Goal: Complete application form: Complete application form

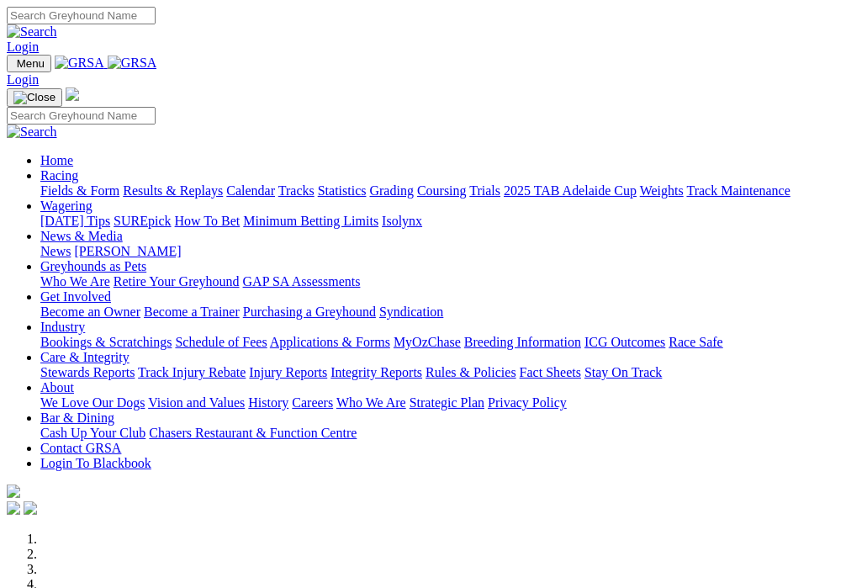
click at [39, 40] on link "Login" at bounding box center [23, 47] width 32 height 14
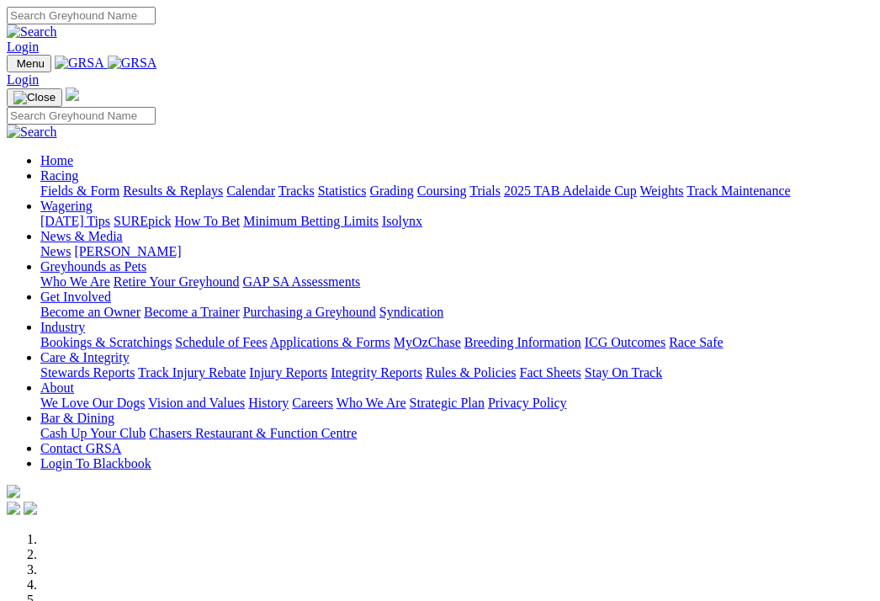
type input "[PERSON_NAME][EMAIL_ADDRESS][DOMAIN_NAME]"
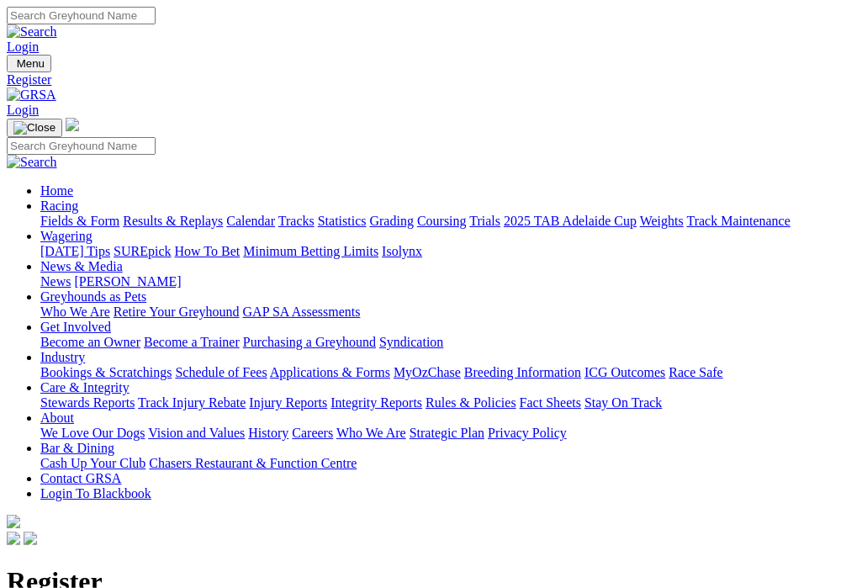
type input "[PERSON_NAME]"
type input "biddell"
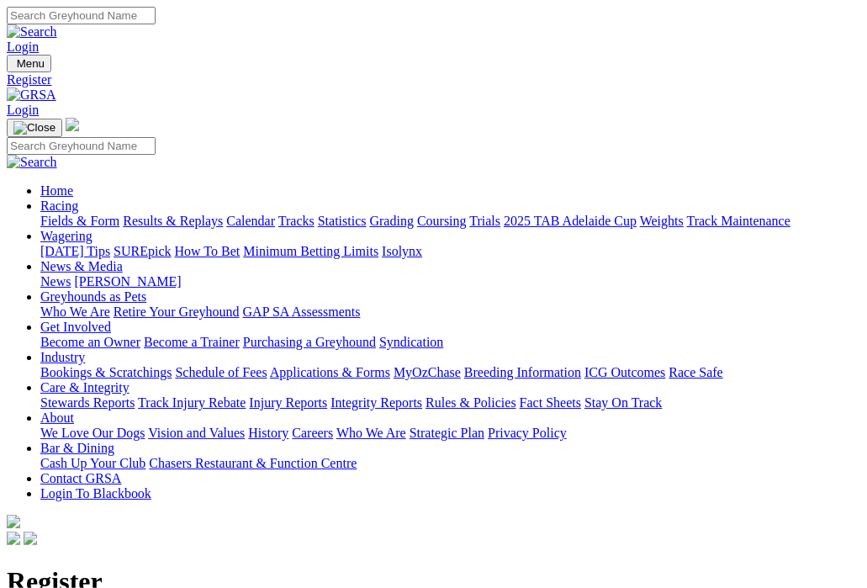
select select "Female"
select select "2"
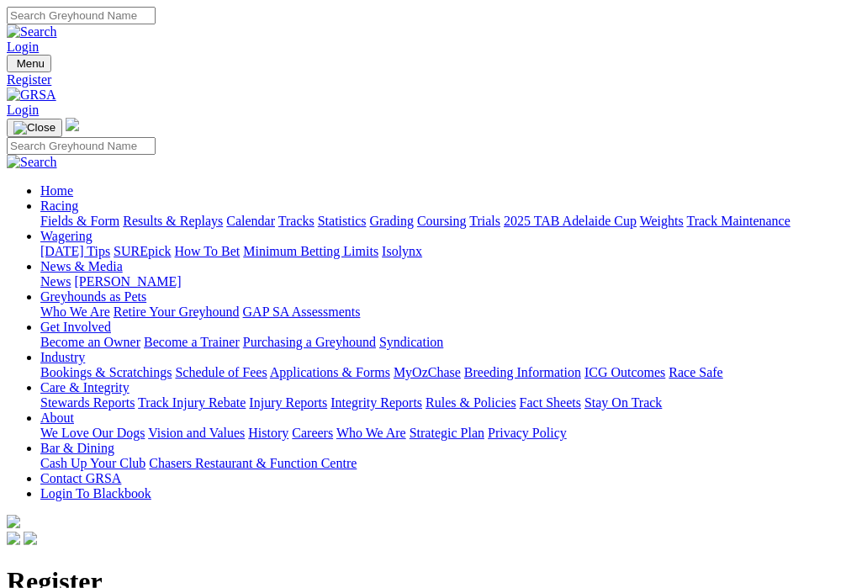
select select "6"
select select "1963"
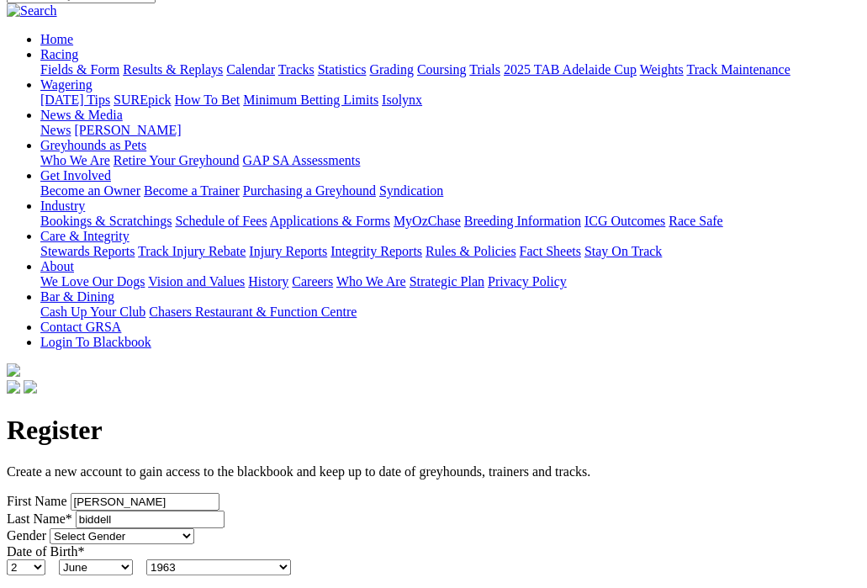
scroll to position [336, 0]
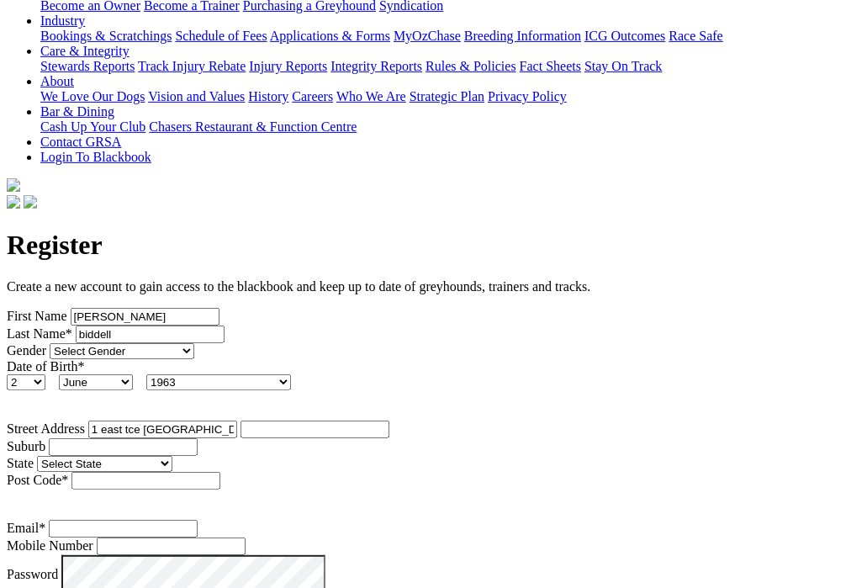
type input "1 east tce port broughton"
click at [72, 438] on input "Suburb" at bounding box center [123, 447] width 149 height 18
type input "port broughton"
click at [172, 456] on select "Select State South Australia New South Wales Northern Territory Queensland Tasm…" at bounding box center [104, 464] width 135 height 16
select select "SA"
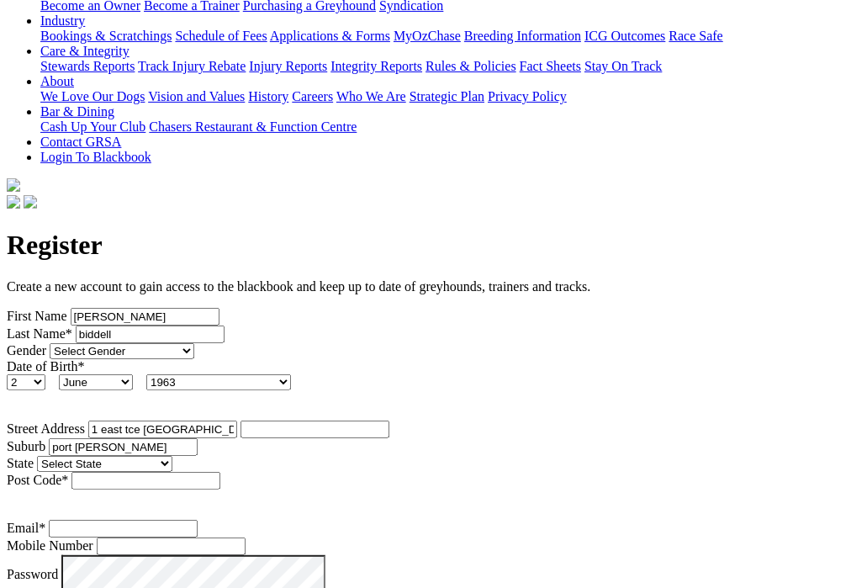
click at [172, 456] on select "Select State South Australia New South Wales Northern Territory Queensland Tasm…" at bounding box center [104, 464] width 135 height 16
click at [220, 472] on input "Post Code *" at bounding box center [146, 481] width 149 height 18
type input "5522"
click at [136, 520] on input "Email *" at bounding box center [123, 529] width 149 height 18
type input "trudy.biddell02@gmail.com"
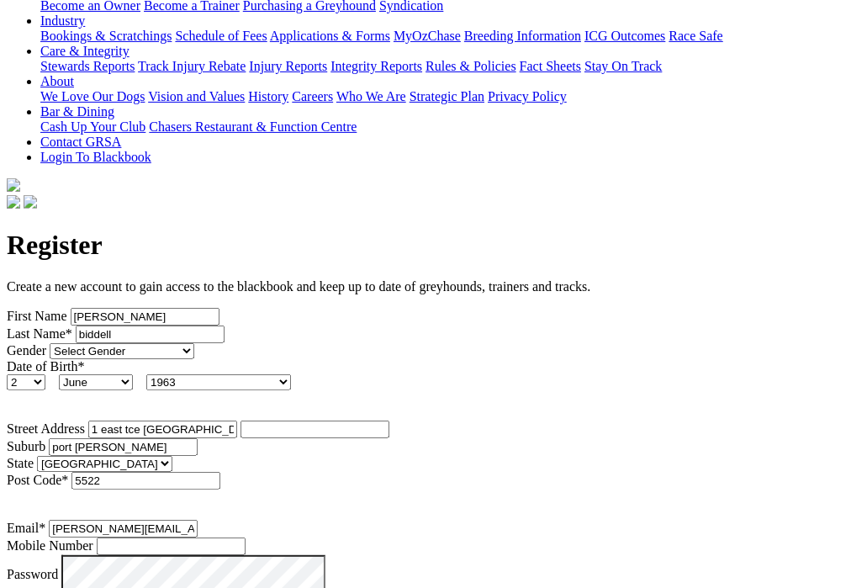
click at [246, 538] on input "Mobile Number" at bounding box center [171, 547] width 149 height 18
type input "0491453994"
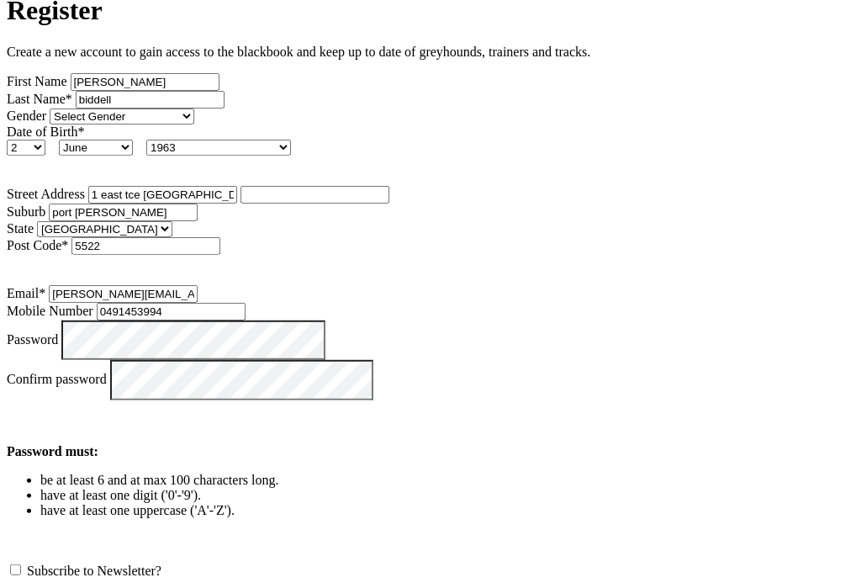
scroll to position [589, 0]
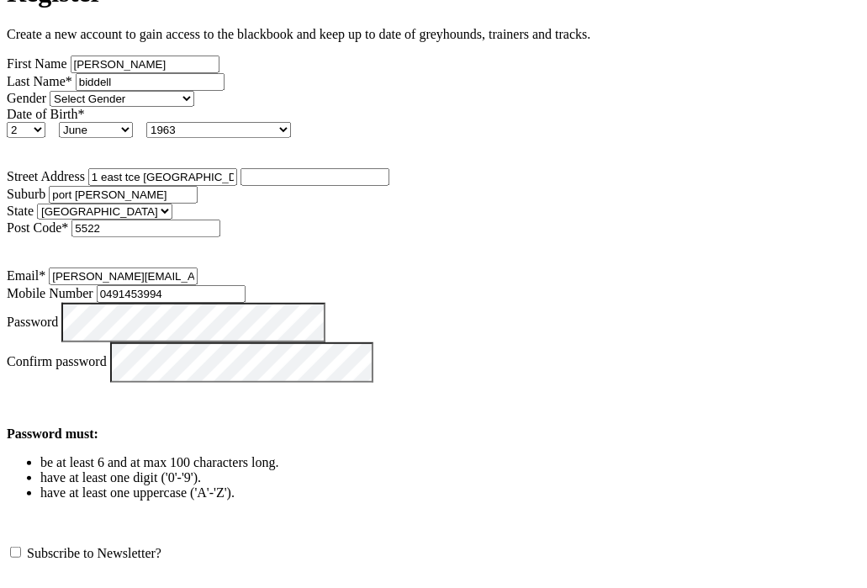
click at [27, 544] on div "Subscribe to Newsletter?" at bounding box center [434, 552] width 854 height 17
drag, startPoint x: 27, startPoint y: 324, endPoint x: 28, endPoint y: 336, distance: 11.8
click at [28, 544] on div "Subscribe to Newsletter?" at bounding box center [434, 552] width 854 height 17
click at [27, 546] on label "Subscribe to Newsletter?" at bounding box center [94, 553] width 135 height 14
click at [21, 547] on input "Subscribe to Newsletter?" at bounding box center [15, 552] width 11 height 11
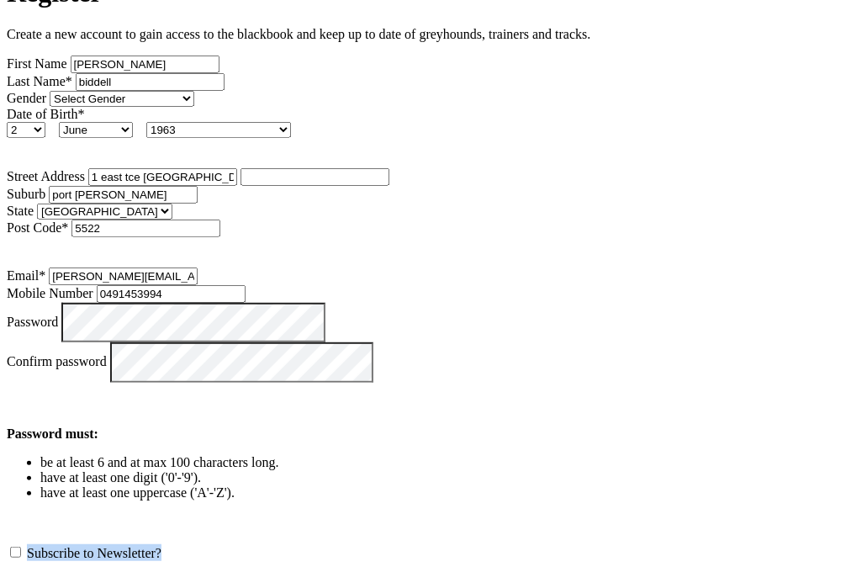
checkbox input "true"
click at [236, 587] on select "Select a reason Punter Trainer Owner Greyhound Enthusiast Employee of club/trac…" at bounding box center [326, 599] width 180 height 16
select select "Owner"
click at [236, 587] on select "Select a reason Punter Trainer Owner Greyhound Enthusiast Employee of club/trac…" at bounding box center [326, 599] width 180 height 16
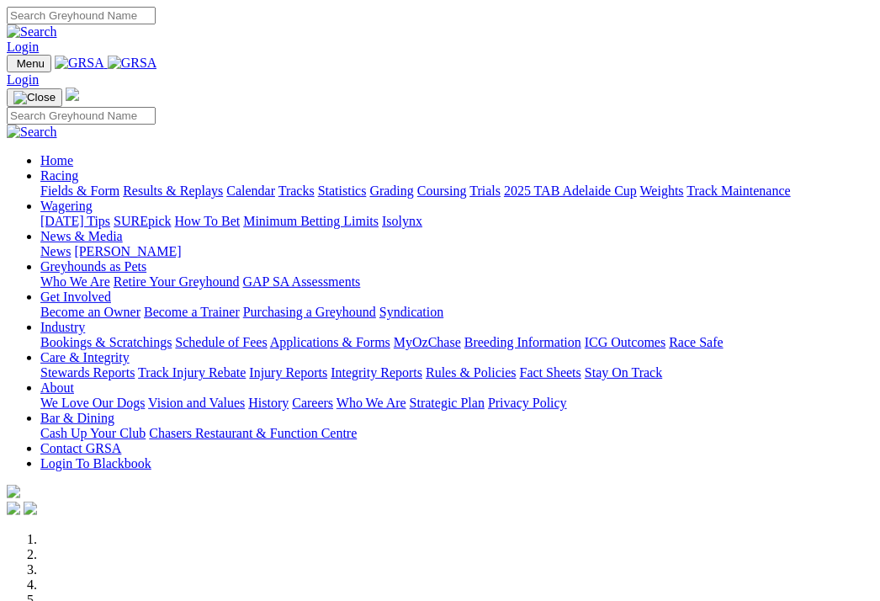
type input "[PERSON_NAME][EMAIL_ADDRESS][DOMAIN_NAME]"
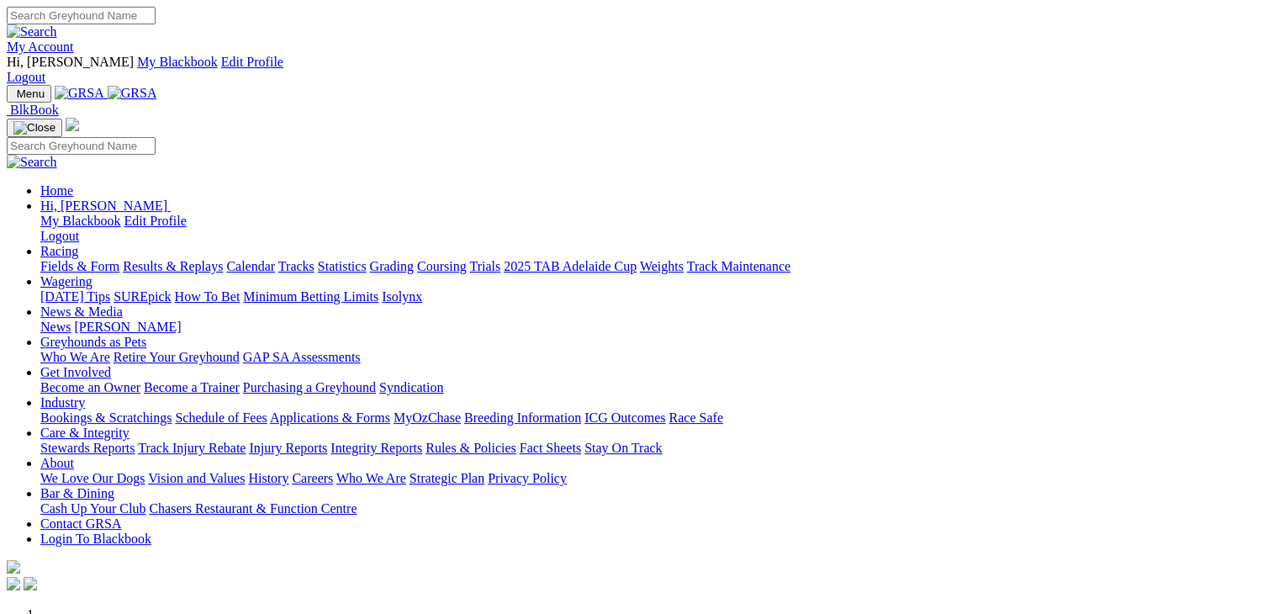
click at [74, 40] on link "My Account" at bounding box center [40, 47] width 67 height 14
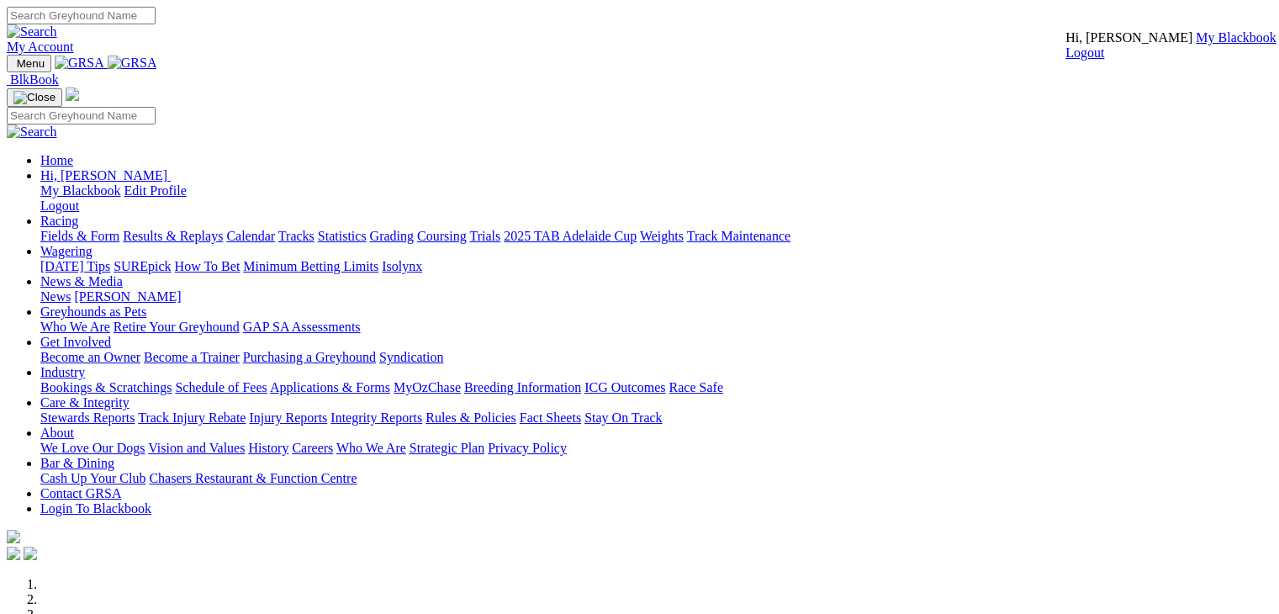
click at [74, 40] on link "My Account" at bounding box center [40, 47] width 67 height 14
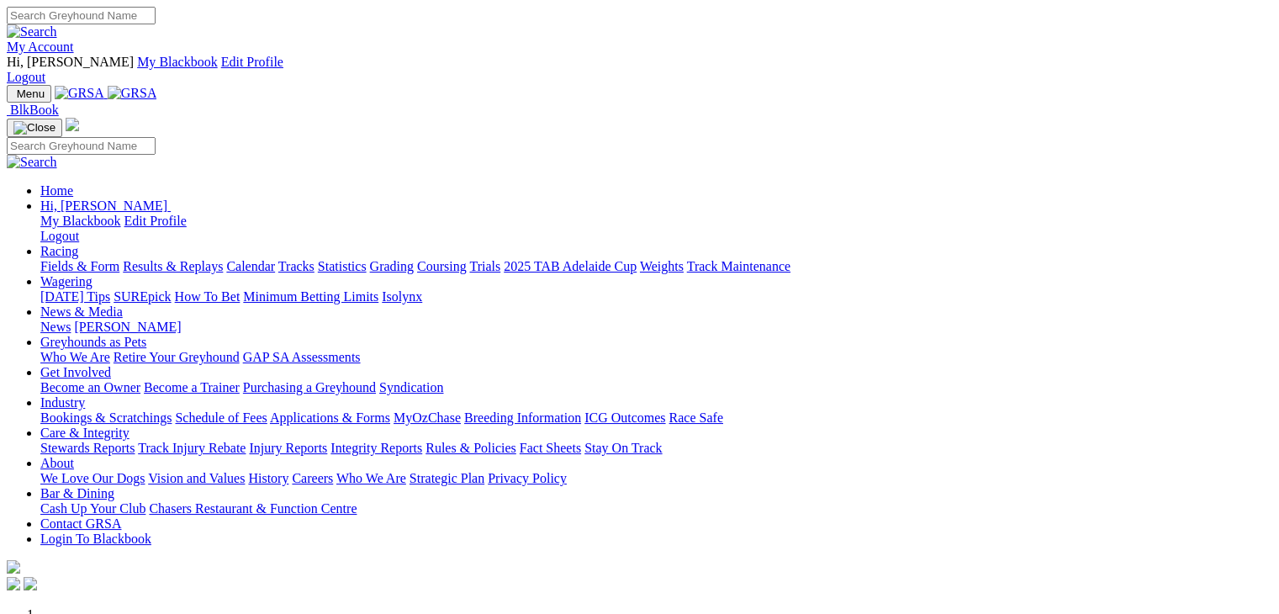
click at [74, 40] on link "My Account" at bounding box center [40, 47] width 67 height 14
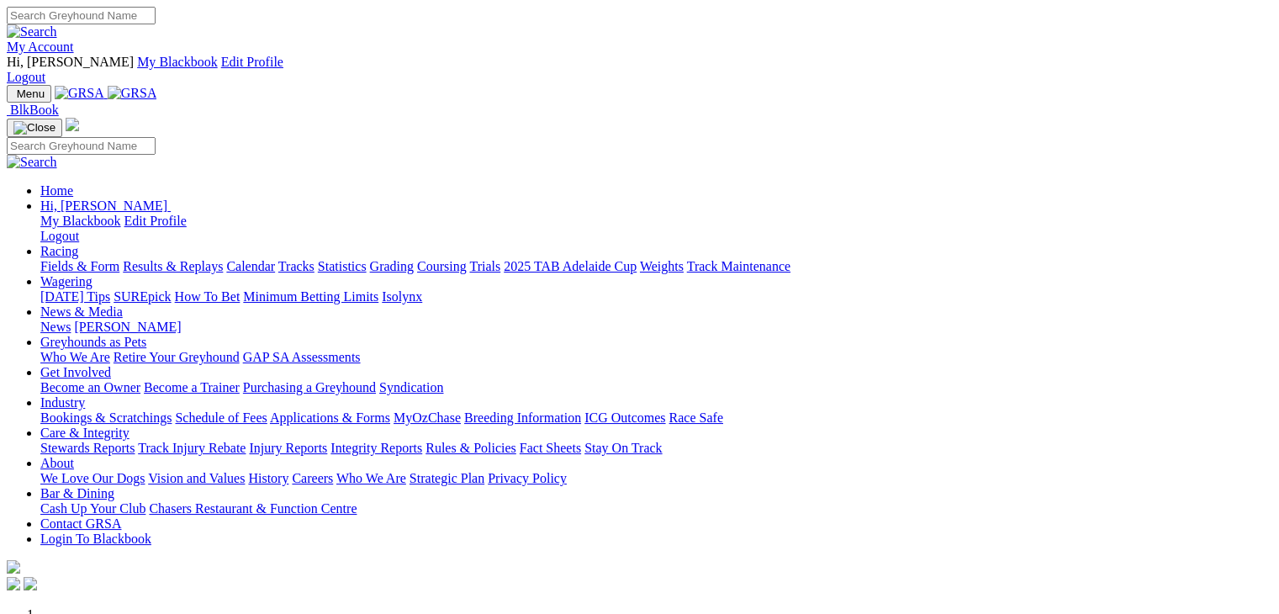
click at [121, 517] on link "Contact GRSA" at bounding box center [80, 524] width 81 height 14
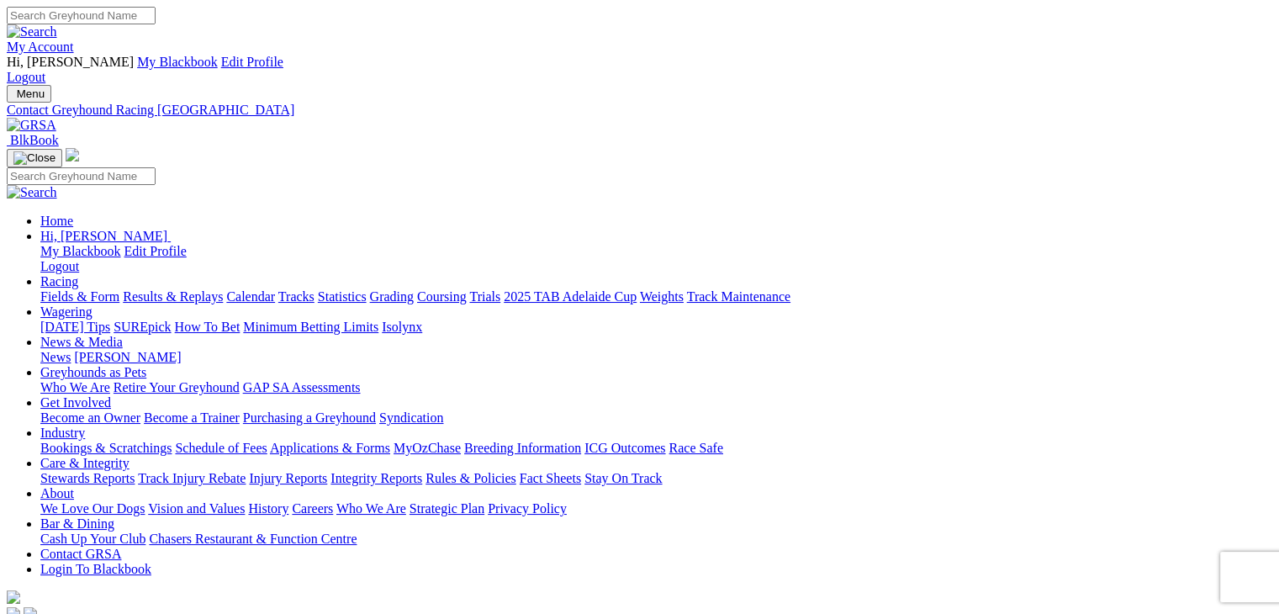
click at [461, 441] on link "MyOzChase" at bounding box center [427, 448] width 67 height 14
